Goal: Transaction & Acquisition: Purchase product/service

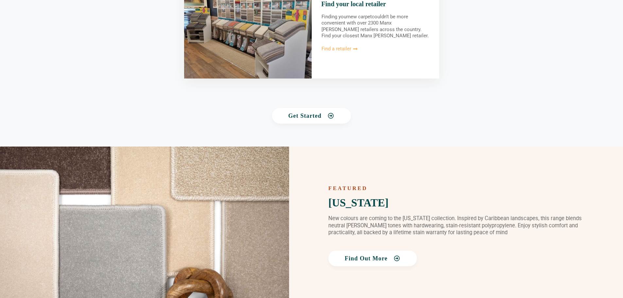
scroll to position [850, 0]
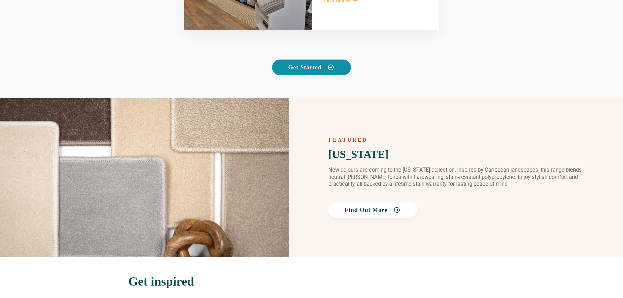
click at [307, 66] on span "Get Started" at bounding box center [304, 67] width 33 height 6
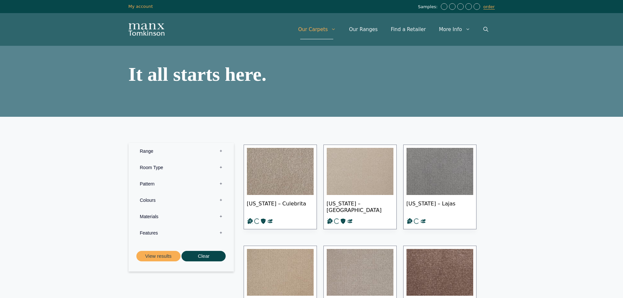
click at [221, 166] on label "Room Type 0" at bounding box center [180, 167] width 95 height 16
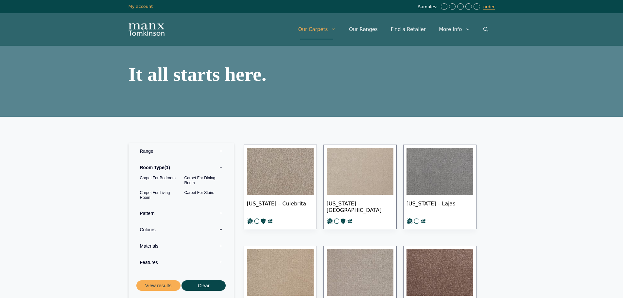
click at [220, 229] on label "Colours 0" at bounding box center [180, 229] width 95 height 16
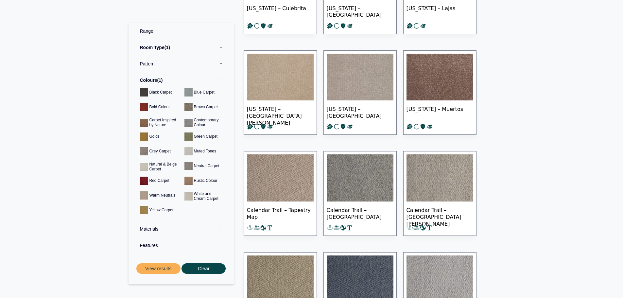
scroll to position [196, 0]
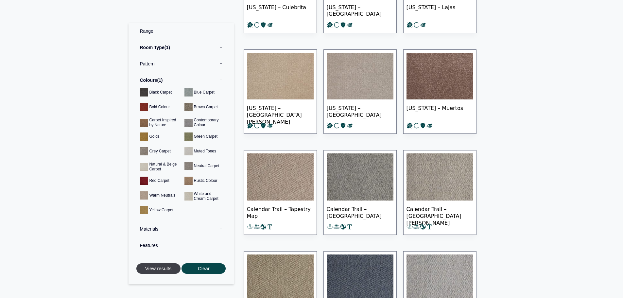
click at [162, 269] on button "View results" at bounding box center [158, 268] width 44 height 11
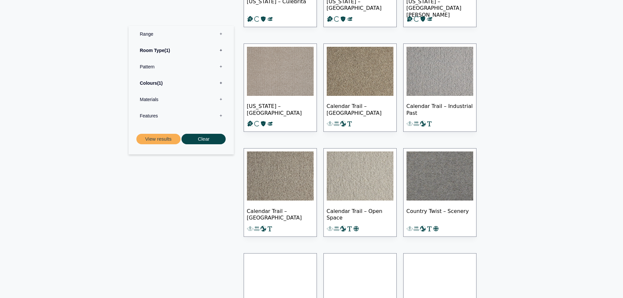
scroll to position [229, 0]
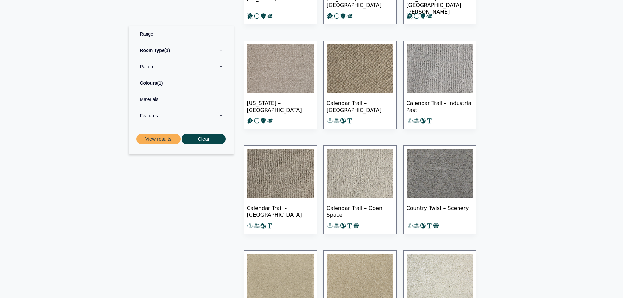
click at [221, 115] on label "Features 0" at bounding box center [180, 116] width 95 height 16
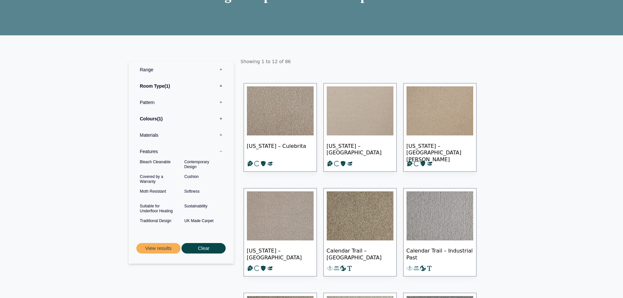
scroll to position [65, 0]
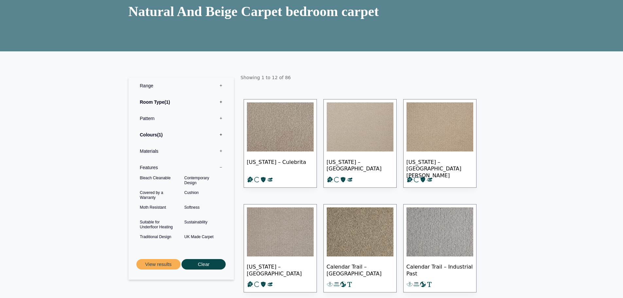
click at [221, 100] on label "Room Type 1" at bounding box center [180, 102] width 95 height 16
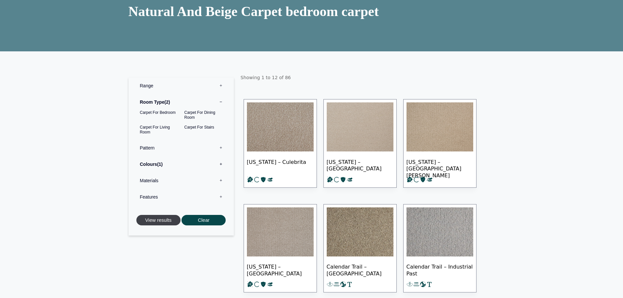
click at [168, 221] on button "View results" at bounding box center [158, 220] width 44 height 11
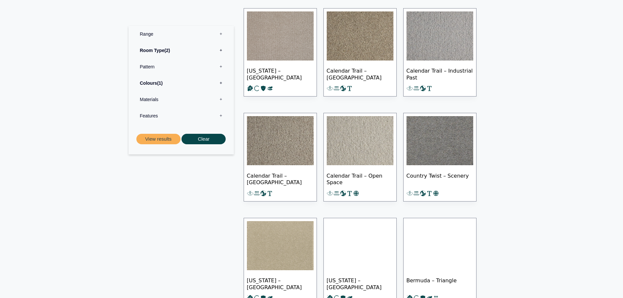
scroll to position [262, 0]
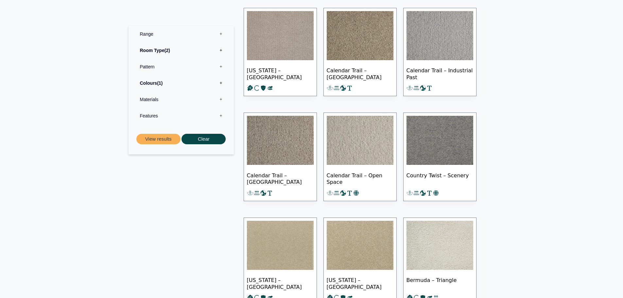
click at [279, 142] on img at bounding box center [280, 140] width 67 height 49
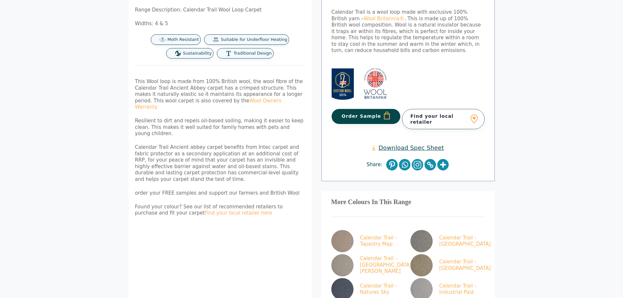
scroll to position [196, 0]
click at [436, 109] on link "Find your local retailer" at bounding box center [443, 119] width 83 height 20
